Goal: Task Accomplishment & Management: Manage account settings

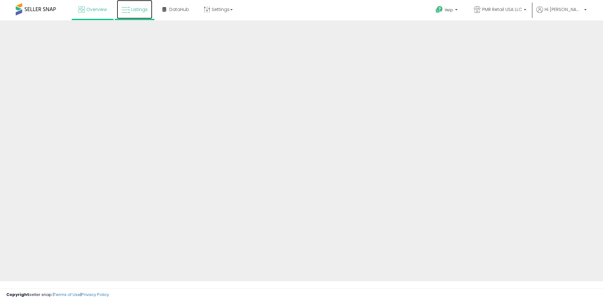
click at [135, 18] on link "Listings" at bounding box center [134, 9] width 35 height 19
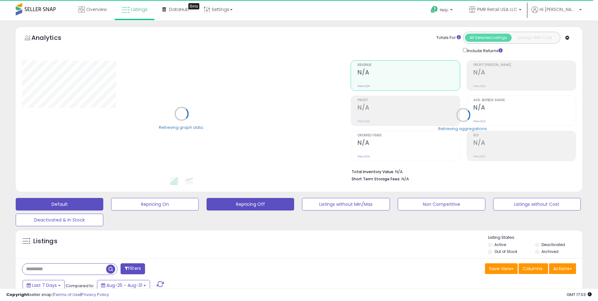
click at [240, 204] on button "Repricing Off" at bounding box center [251, 204] width 88 height 13
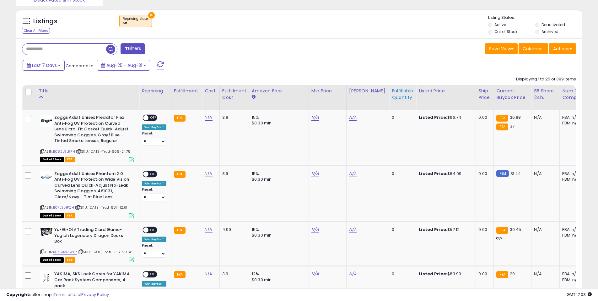
scroll to position [129, 329]
click at [392, 89] on div "Fulfillable Quantity" at bounding box center [403, 94] width 22 height 13
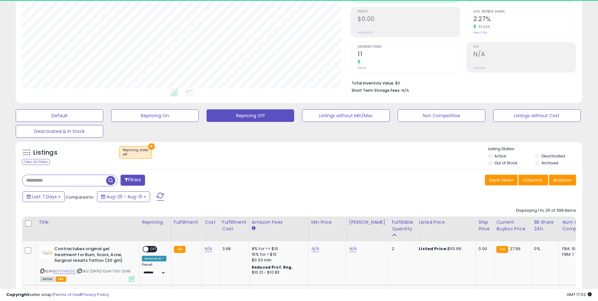
scroll to position [220, 0]
